Goal: Check status: Check status

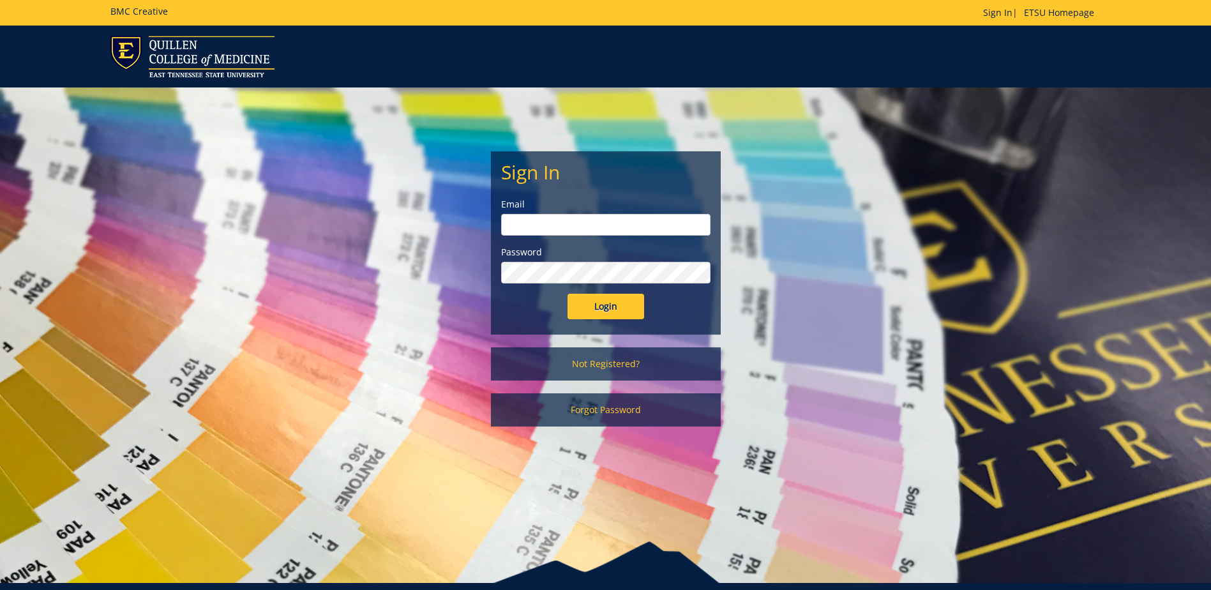
type input "[EMAIL_ADDRESS][DOMAIN_NAME]"
click at [598, 312] on input "Login" at bounding box center [606, 307] width 77 height 26
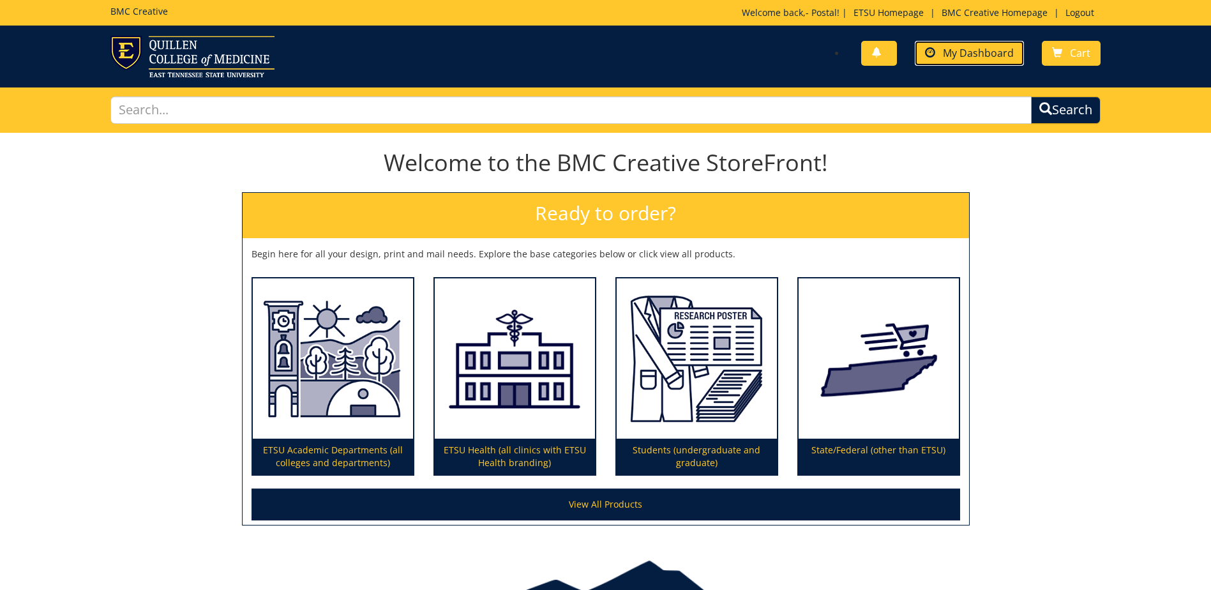
click at [975, 50] on span "My Dashboard" at bounding box center [978, 53] width 71 height 14
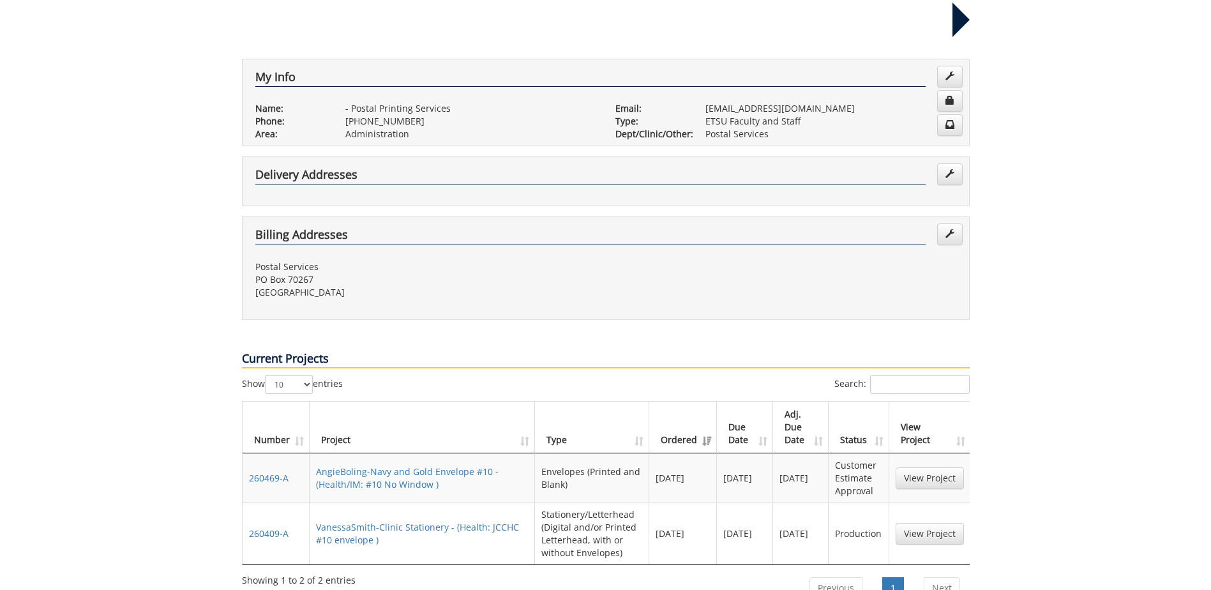
scroll to position [255, 0]
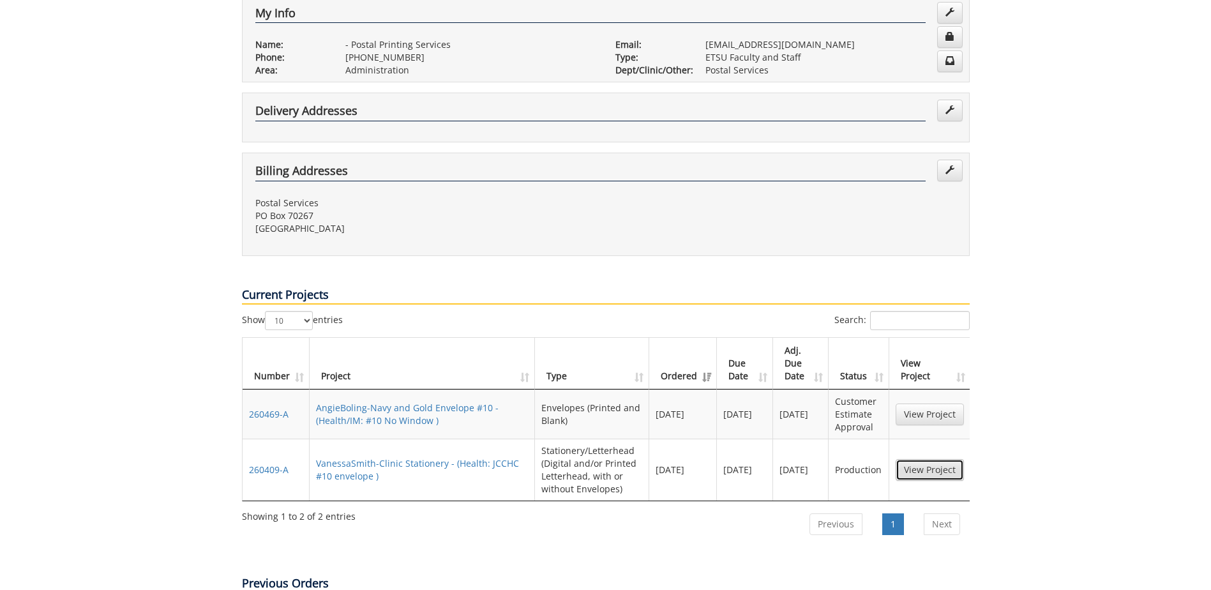
click at [938, 459] on link "View Project" at bounding box center [930, 470] width 68 height 22
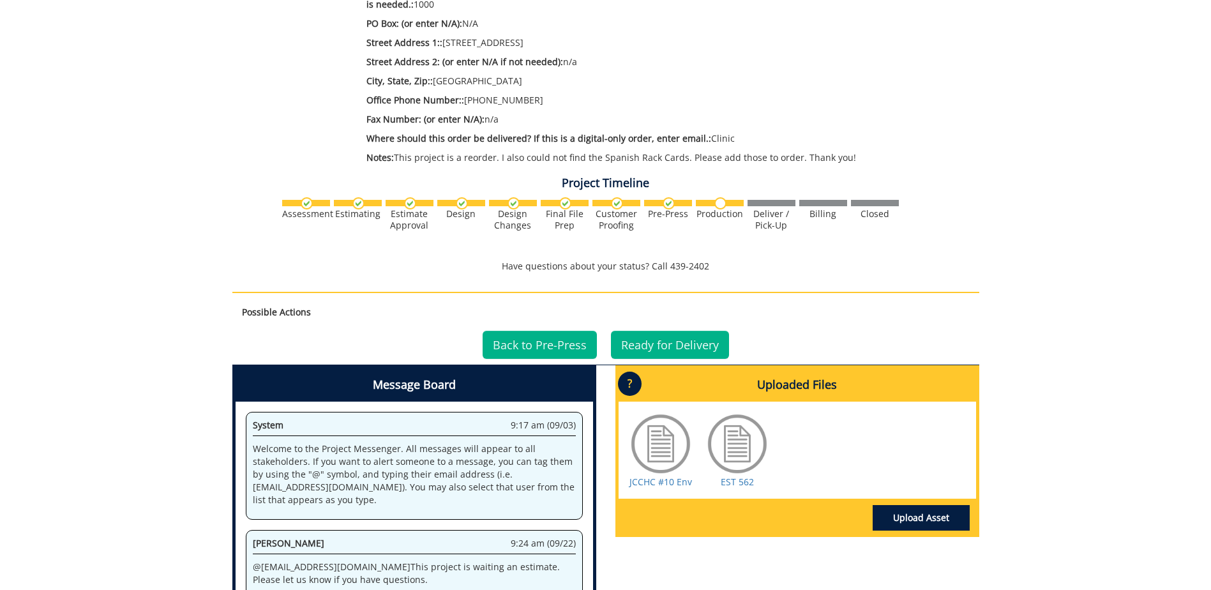
scroll to position [447, 0]
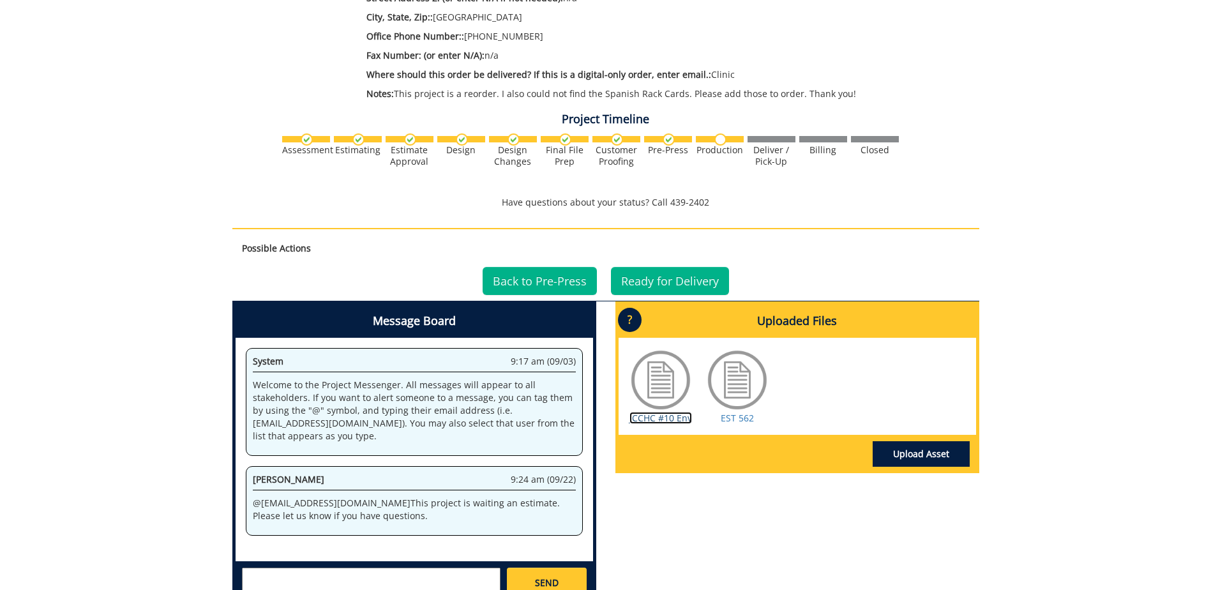
click at [658, 416] on link "JCCHC #10 Env" at bounding box center [660, 418] width 63 height 12
